Goal: Information Seeking & Learning: Learn about a topic

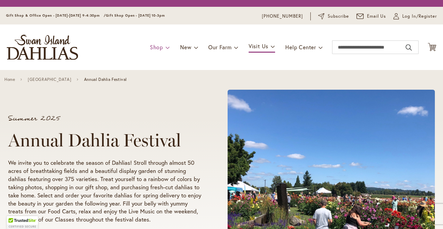
click at [161, 46] on span "Shop" at bounding box center [156, 46] width 13 height 7
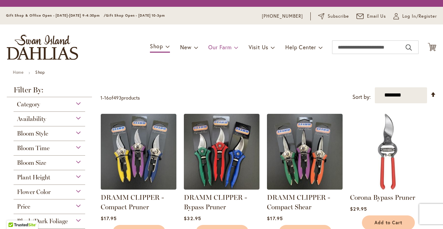
click at [213, 49] on span "Our Farm" at bounding box center [219, 46] width 23 height 7
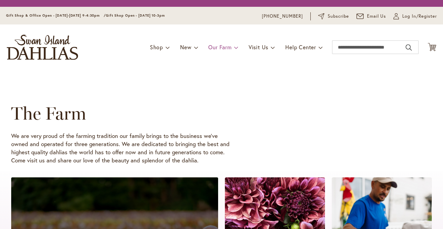
click at [236, 49] on span at bounding box center [236, 47] width 4 height 11
click at [234, 47] on span at bounding box center [236, 47] width 4 height 11
click at [212, 46] on span "Our Farm" at bounding box center [219, 46] width 23 height 7
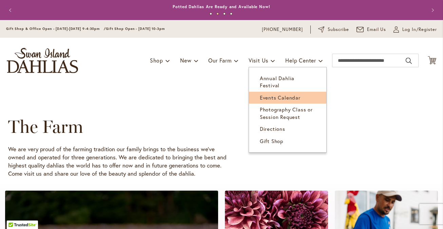
click at [270, 94] on span "Events Calendar" at bounding box center [280, 97] width 41 height 7
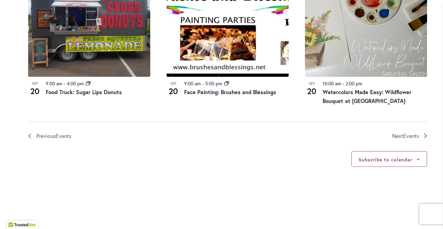
scroll to position [796, 0]
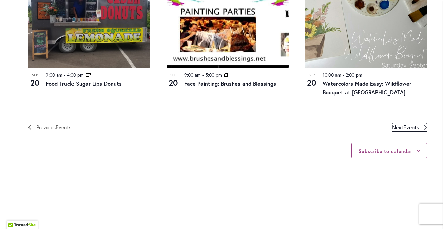
click at [411, 127] on span "Events" at bounding box center [411, 126] width 16 height 7
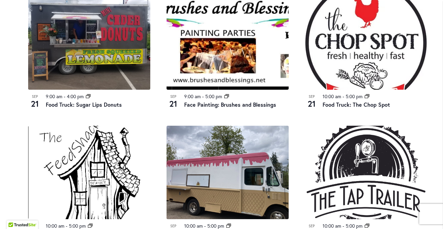
scroll to position [785, 0]
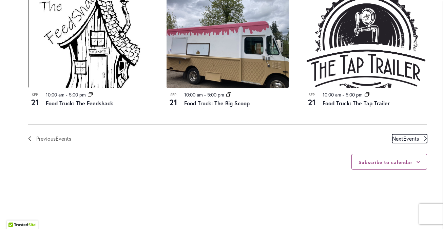
click at [411, 139] on span "Events" at bounding box center [411, 138] width 16 height 7
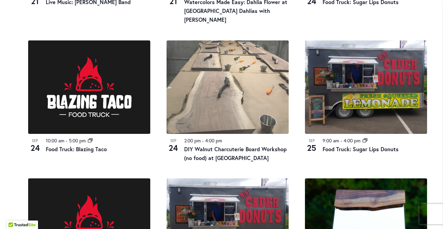
scroll to position [490, 0]
